Goal: Book appointment/travel/reservation

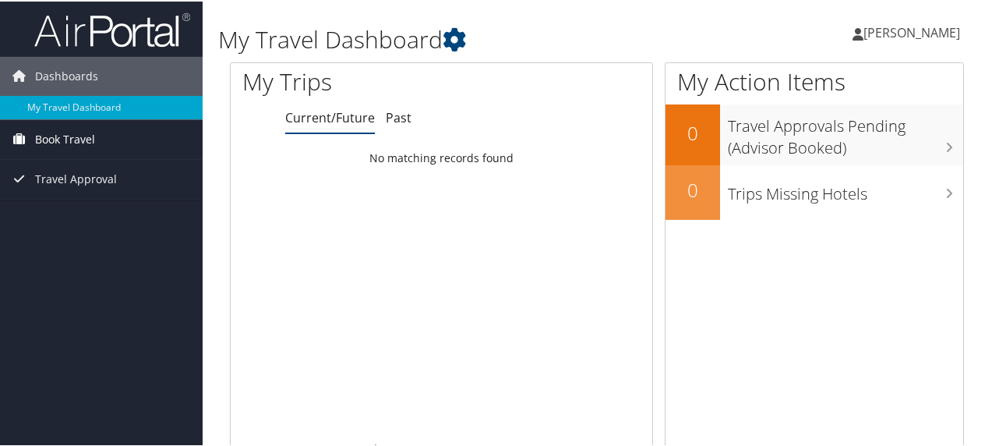
click at [65, 142] on span "Book Travel" at bounding box center [65, 137] width 60 height 39
click at [909, 26] on span "[PERSON_NAME]" at bounding box center [912, 31] width 97 height 17
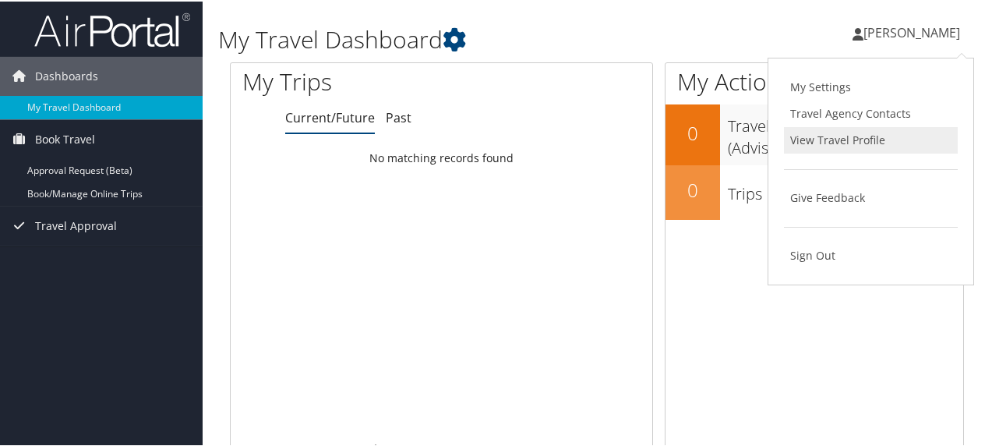
click at [839, 136] on link "View Travel Profile" at bounding box center [871, 138] width 174 height 26
